Goal: Task Accomplishment & Management: Complete application form

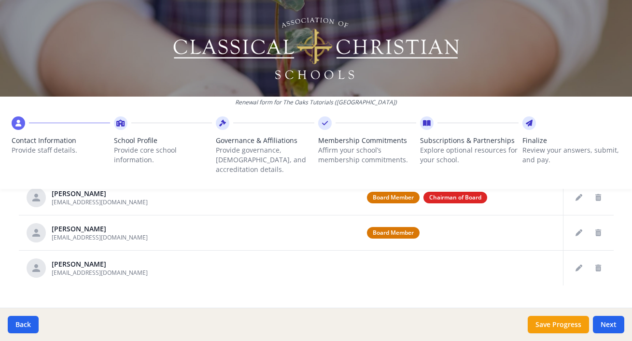
scroll to position [491, 0]
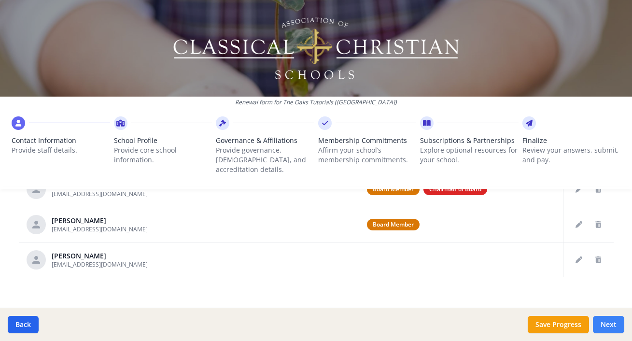
click at [611, 326] on button "Next" at bounding box center [608, 324] width 31 height 17
type input "[PHONE_NUMBER]"
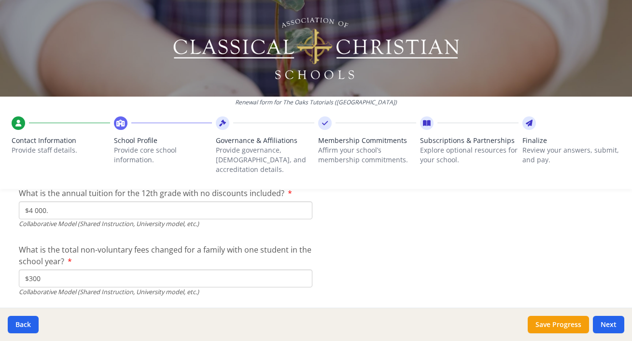
scroll to position [3266, 0]
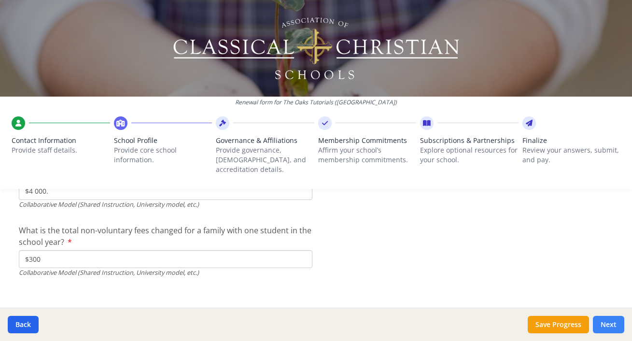
click at [605, 327] on button "Next" at bounding box center [608, 324] width 31 height 17
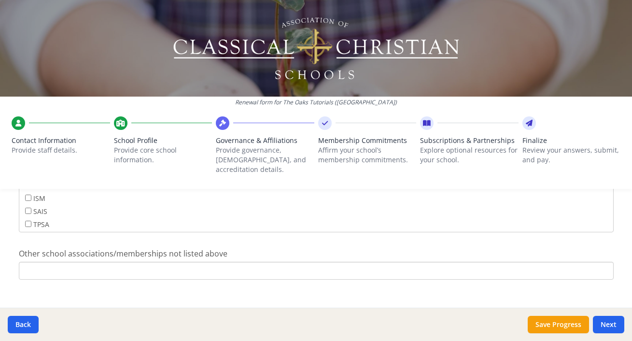
scroll to position [672, 0]
click at [607, 327] on button "Next" at bounding box center [608, 324] width 31 height 17
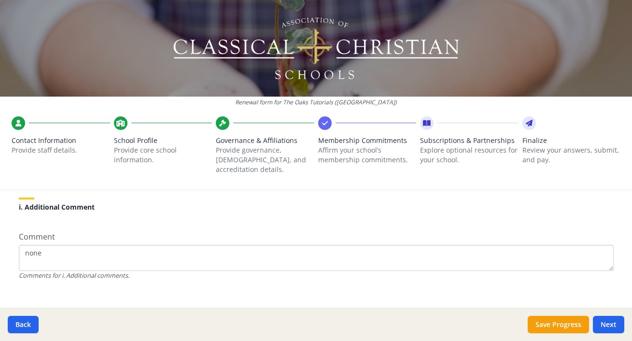
scroll to position [940, 0]
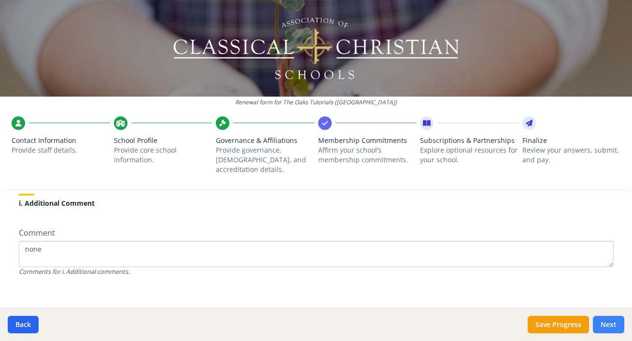
click at [605, 323] on button "Next" at bounding box center [608, 324] width 31 height 17
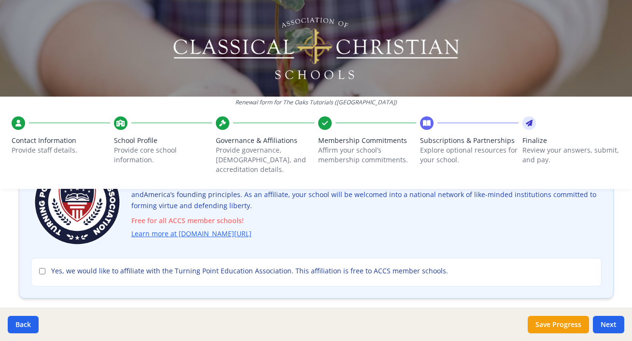
scroll to position [100, 0]
click at [42, 267] on input "Yes, we would like to affiliate with the Turning Point Education Association. T…" at bounding box center [42, 270] width 6 height 6
checkbox input "true"
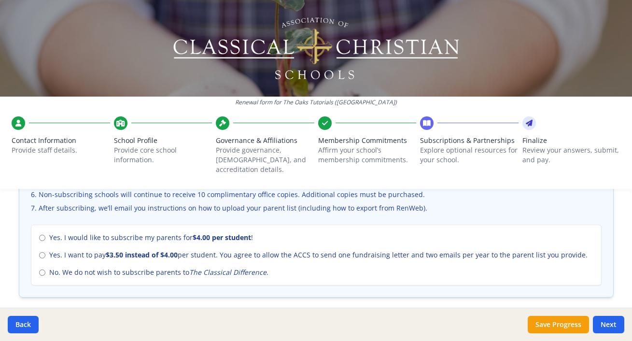
scroll to position [421, 0]
click at [41, 269] on input "No. We do not wish to subscribe parents to The Classical Difference ." at bounding box center [42, 272] width 6 height 6
radio input "true"
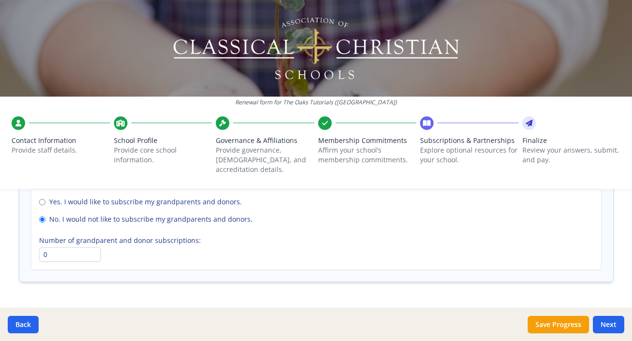
scroll to position [763, 0]
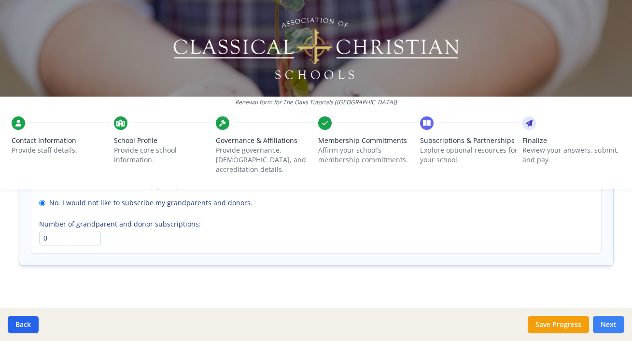
click at [610, 324] on button "Next" at bounding box center [608, 324] width 31 height 17
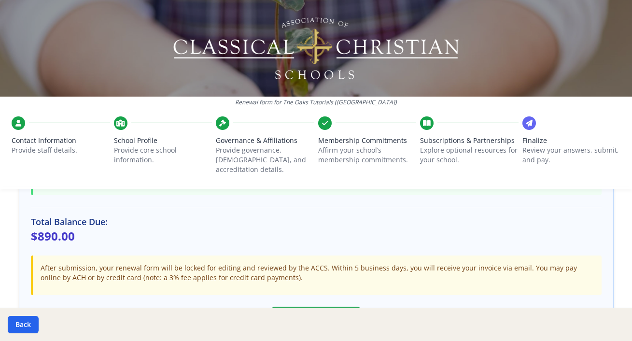
scroll to position [355, 0]
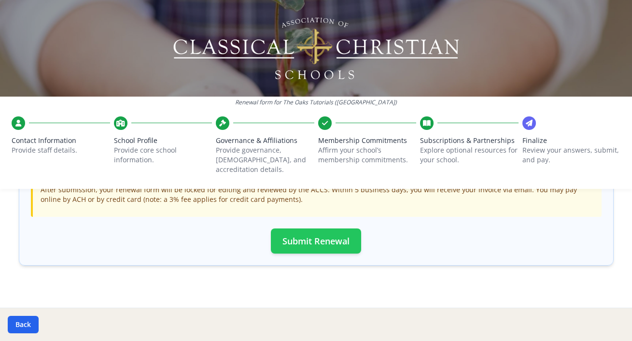
click at [320, 229] on button "Submit Renewal" at bounding box center [316, 240] width 90 height 25
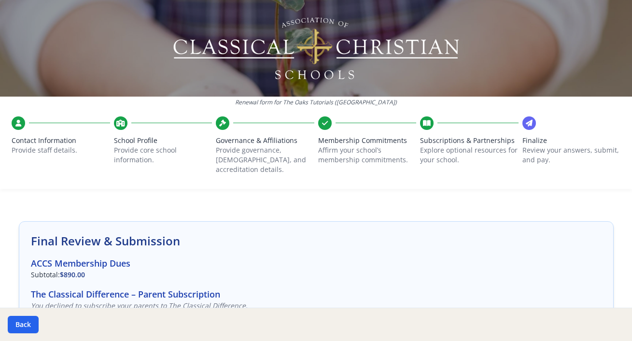
scroll to position [0, 0]
